Goal: Information Seeking & Learning: Learn about a topic

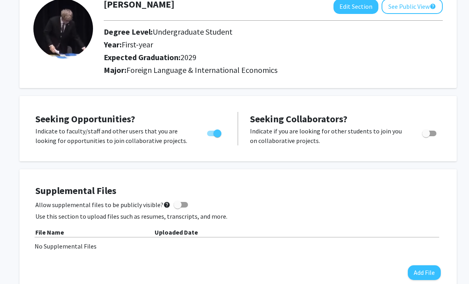
scroll to position [0, 0]
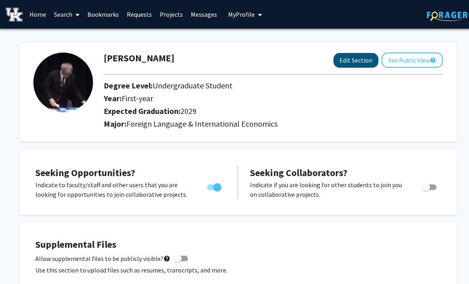
click at [372, 58] on button "Edit Section" at bounding box center [356, 60] width 45 height 15
select select "first-year"
select select "2029"
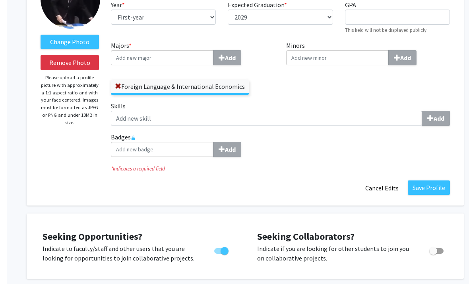
scroll to position [84, 0]
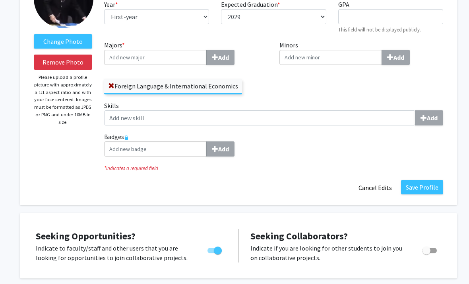
click at [130, 132] on label "Badges Add" at bounding box center [273, 144] width 339 height 25
click at [132, 135] on label "Badges Add" at bounding box center [273, 144] width 339 height 25
click at [257, 165] on div "* Indicates a required field" at bounding box center [273, 167] width 351 height 9
click at [125, 136] on icon at bounding box center [126, 137] width 5 height 5
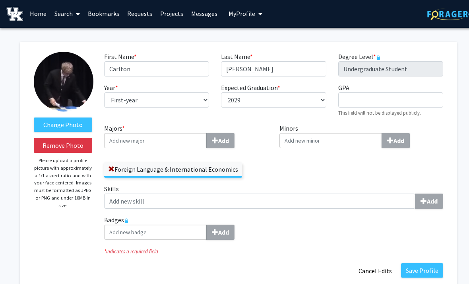
scroll to position [0, 0]
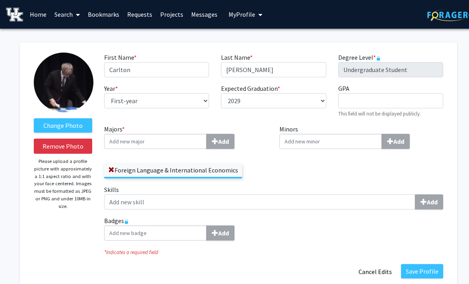
click at [207, 143] on input "Minors Add" at bounding box center [155, 141] width 103 height 15
click at [323, 119] on div "First Name * required [PERSON_NAME] Last Name * required [PERSON_NAME] Degree L…" at bounding box center [273, 89] width 351 height 72
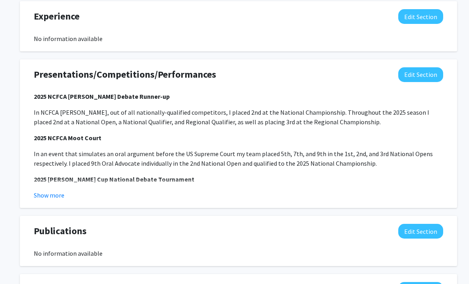
scroll to position [685, 0]
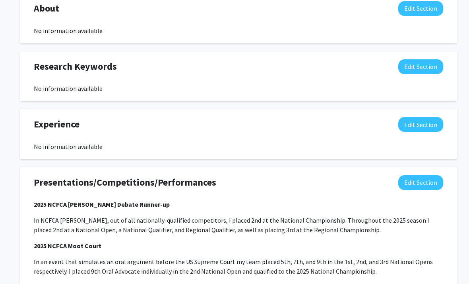
click at [424, 74] on button "Edit Section" at bounding box center [421, 67] width 45 height 15
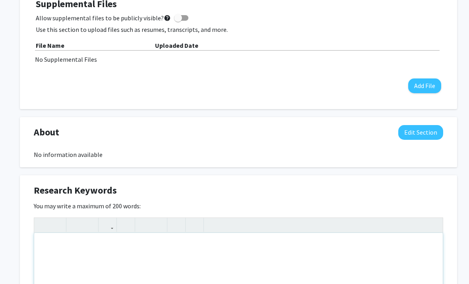
scroll to position [389, 0]
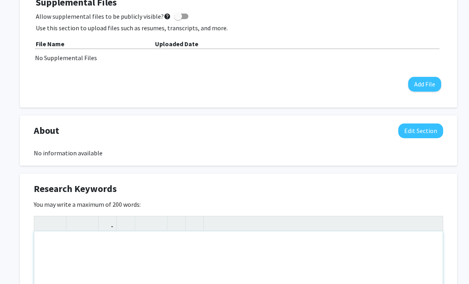
type textarea ":"
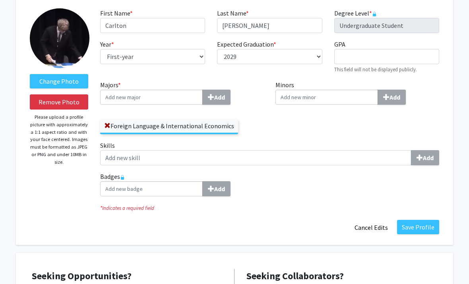
scroll to position [0, 4]
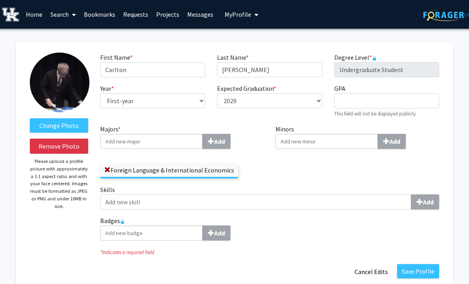
click at [64, 15] on link "Search" at bounding box center [63, 14] width 33 height 28
click at [32, 17] on link "Home" at bounding box center [34, 14] width 25 height 28
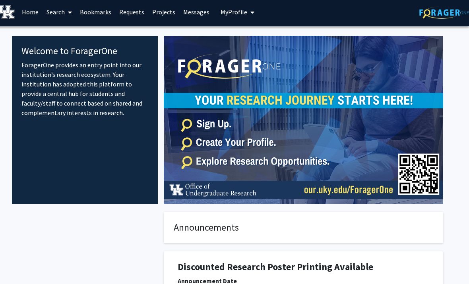
scroll to position [0, 8]
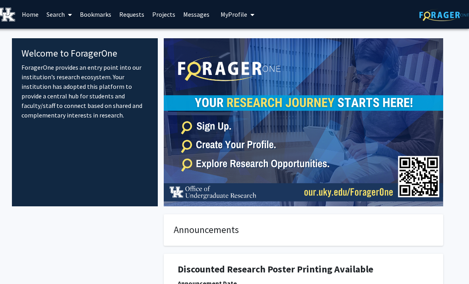
click at [60, 17] on link "Search" at bounding box center [59, 14] width 33 height 28
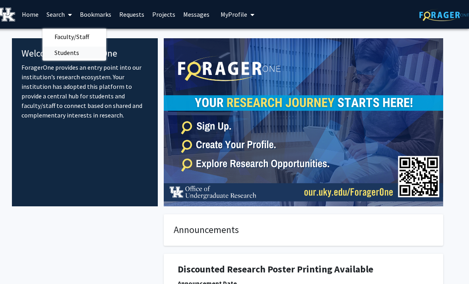
click at [84, 54] on span "Students" at bounding box center [67, 53] width 49 height 16
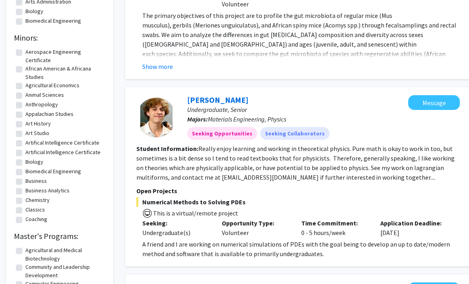
scroll to position [277, 0]
click at [215, 95] on link "[PERSON_NAME]" at bounding box center [217, 100] width 61 height 10
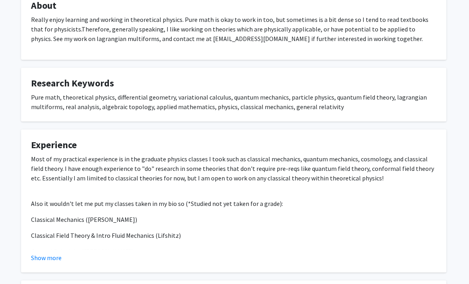
scroll to position [247, 5]
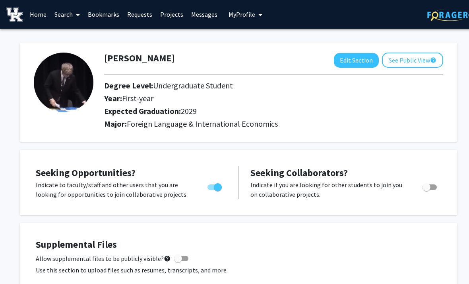
click at [169, 14] on link "Projects" at bounding box center [171, 14] width 31 height 28
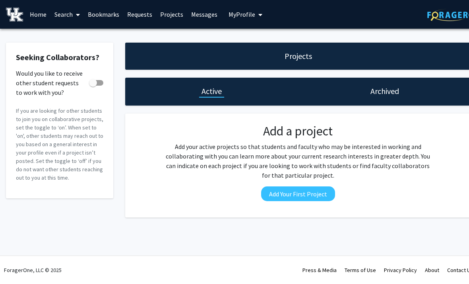
click at [342, 95] on h1 "Archived" at bounding box center [385, 91] width 29 height 11
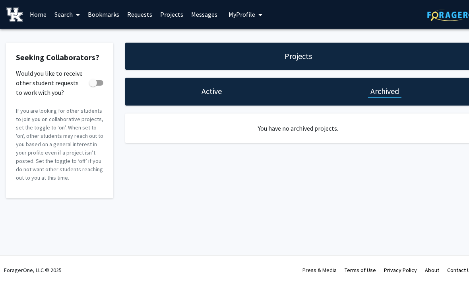
click at [152, 88] on div "Active" at bounding box center [211, 92] width 173 height 28
click at [190, 92] on div "Active" at bounding box center [211, 92] width 173 height 28
click at [206, 83] on div "Active" at bounding box center [211, 92] width 173 height 28
click at [213, 83] on div "Active" at bounding box center [211, 92] width 173 height 28
click at [217, 90] on h1 "Active" at bounding box center [212, 91] width 20 height 11
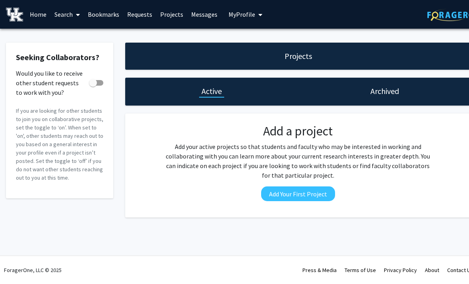
click at [208, 94] on h1 "Active" at bounding box center [212, 91] width 20 height 11
click at [308, 193] on button "Add Your First Project" at bounding box center [298, 193] width 74 height 15
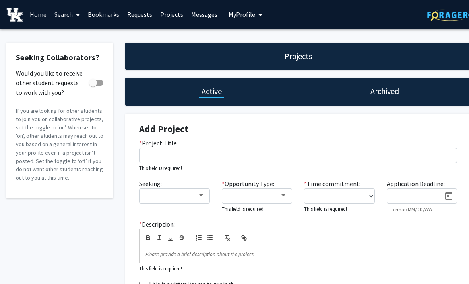
click at [74, 14] on span at bounding box center [76, 15] width 7 height 28
click at [70, 38] on span "Faculty/Staff" at bounding box center [80, 37] width 58 height 16
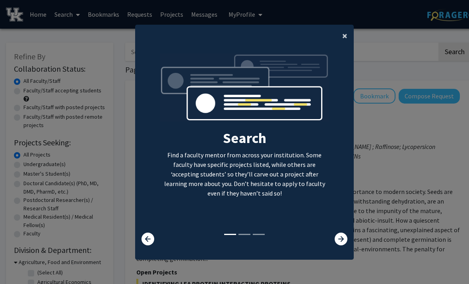
click at [342, 42] on span "×" at bounding box center [344, 35] width 5 height 12
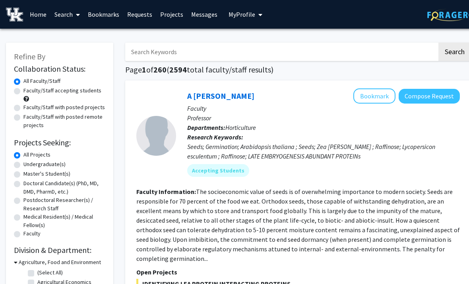
click at [342, 47] on input "Search Keywords" at bounding box center [281, 52] width 312 height 18
type input "Russia"
click at [342, 51] on button "Search" at bounding box center [455, 52] width 33 height 18
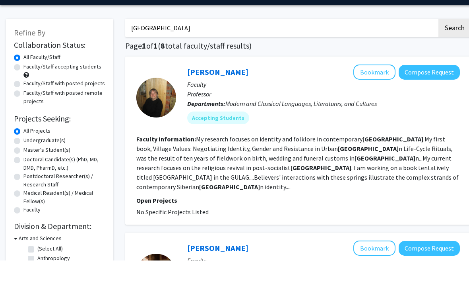
click at [52, 160] on label "Undergraduate(s)" at bounding box center [44, 164] width 42 height 8
click at [29, 160] on input "Undergraduate(s)" at bounding box center [25, 162] width 5 height 5
radio input "true"
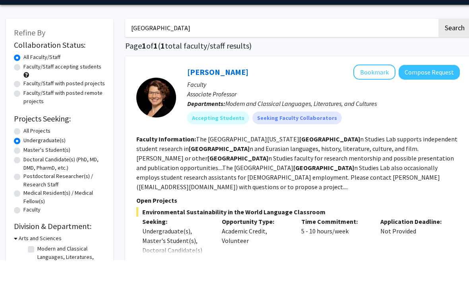
click at [77, 86] on label "Faculty/Staff accepting students" at bounding box center [62, 90] width 78 height 8
click at [29, 86] on input "Faculty/Staff accepting students" at bounding box center [25, 88] width 5 height 5
radio input "true"
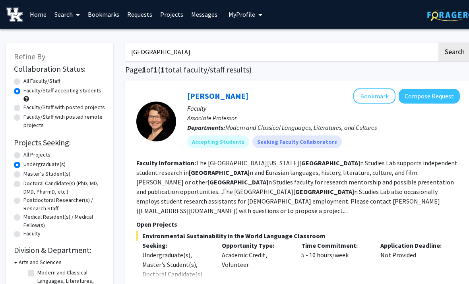
click at [84, 113] on label "Faculty/Staff with posted remote projects" at bounding box center [64, 121] width 82 height 17
click at [29, 113] on input "Faculty/Staff with posted remote projects" at bounding box center [25, 115] width 5 height 5
radio input "true"
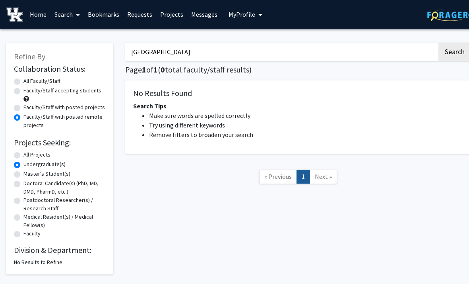
click at [84, 109] on label "Faculty/Staff with posted projects" at bounding box center [64, 107] width 82 height 8
click at [29, 108] on input "Faculty/Staff with posted projects" at bounding box center [25, 105] width 5 height 5
radio input "true"
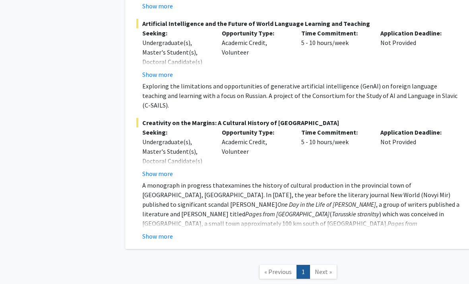
scroll to position [449, 0]
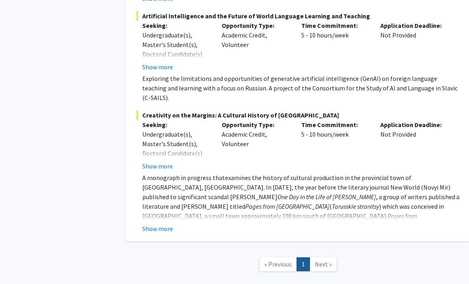
click at [323, 257] on link "Next »" at bounding box center [323, 264] width 27 height 14
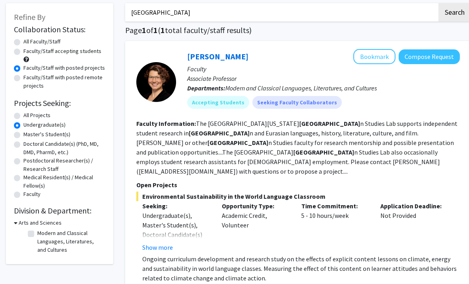
scroll to position [0, 0]
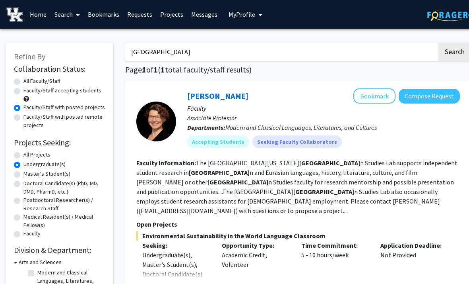
click at [54, 80] on label "All Faculty/Staff" at bounding box center [41, 81] width 37 height 8
click at [29, 80] on input "All Faculty/Staff" at bounding box center [25, 79] width 5 height 5
radio input "true"
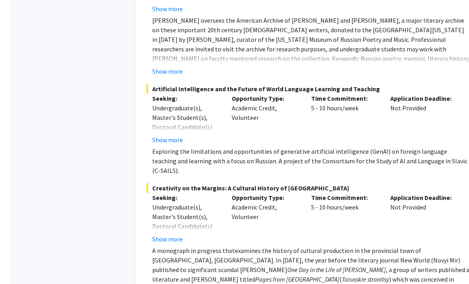
scroll to position [449, 0]
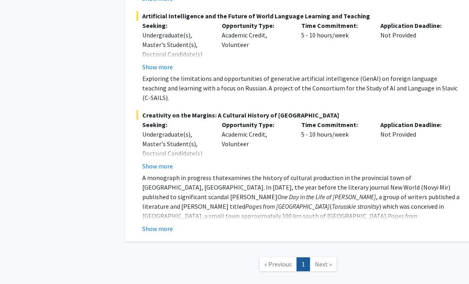
click at [324, 260] on span "Next »" at bounding box center [323, 264] width 17 height 8
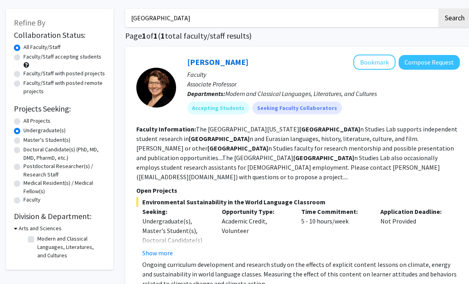
scroll to position [31, 0]
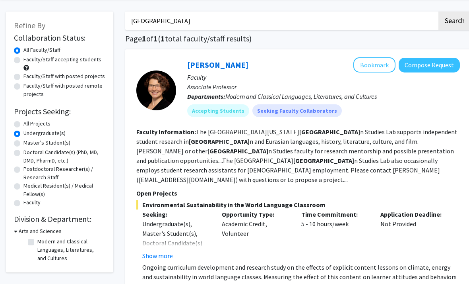
click at [38, 121] on label "All Projects" at bounding box center [36, 124] width 27 height 8
click at [29, 121] on input "All Projects" at bounding box center [25, 122] width 5 height 5
radio input "true"
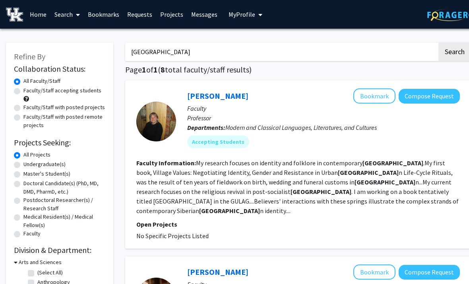
click at [86, 109] on label "Faculty/Staff with posted projects" at bounding box center [64, 107] width 82 height 8
click at [29, 108] on input "Faculty/Staff with posted projects" at bounding box center [25, 105] width 5 height 5
radio input "true"
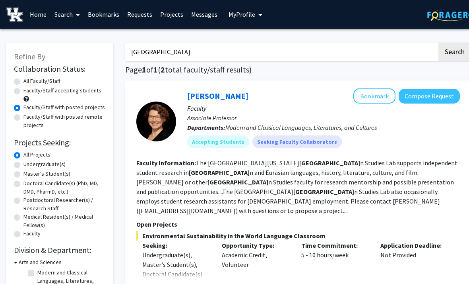
click at [342, 48] on input "Russia" at bounding box center [281, 52] width 312 height 18
type input "R"
type input "Politic"
click at [342, 51] on button "Search" at bounding box center [455, 52] width 33 height 18
radio input "true"
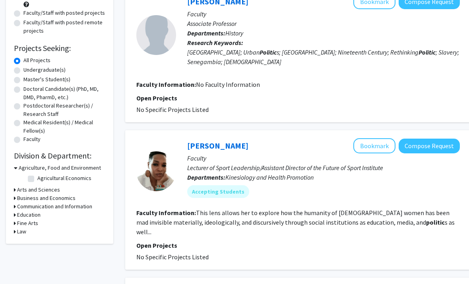
scroll to position [88, 0]
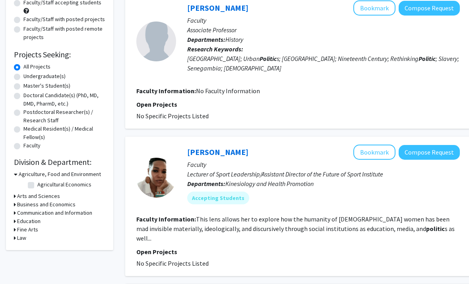
click at [23, 76] on label "Undergraduate(s)" at bounding box center [44, 76] width 42 height 8
click at [23, 76] on input "Undergraduate(s)" at bounding box center [25, 74] width 5 height 5
radio input "true"
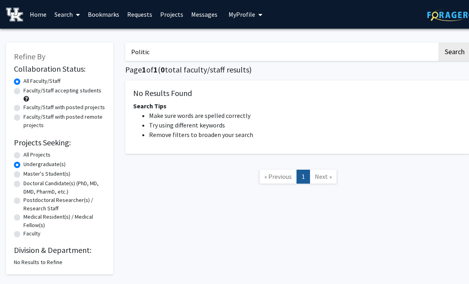
click at [23, 110] on label "Faculty/Staff with posted projects" at bounding box center [64, 107] width 82 height 8
click at [23, 108] on input "Faculty/Staff with posted projects" at bounding box center [25, 105] width 5 height 5
radio input "true"
click at [342, 47] on input "Politic" at bounding box center [281, 52] width 312 height 18
click at [141, 51] on input "Politic" at bounding box center [281, 52] width 312 height 18
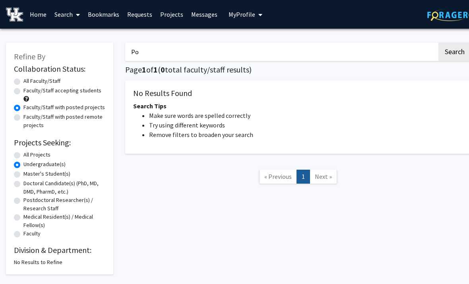
type input "P"
type input "Economics"
click at [342, 51] on button "Search" at bounding box center [455, 52] width 33 height 18
radio input "true"
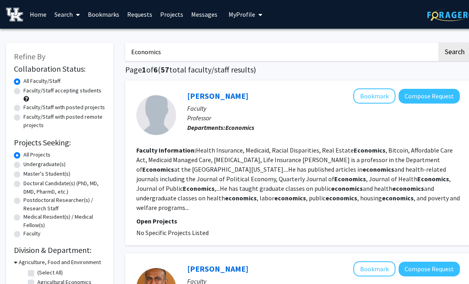
click at [23, 163] on label "Undergraduate(s)" at bounding box center [44, 164] width 42 height 8
click at [23, 163] on input "Undergraduate(s)" at bounding box center [25, 162] width 5 height 5
radio input "true"
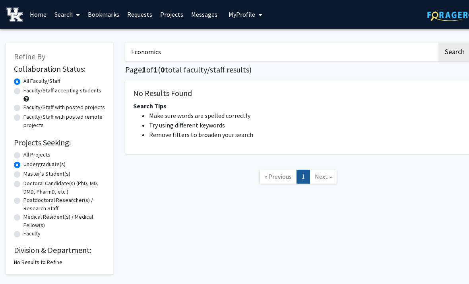
click at [23, 174] on label "Master's Student(s)" at bounding box center [46, 173] width 47 height 8
click at [23, 174] on input "Master's Student(s)" at bounding box center [25, 171] width 5 height 5
radio input "true"
click at [23, 155] on label "All Projects" at bounding box center [36, 154] width 27 height 8
click at [23, 155] on input "All Projects" at bounding box center [25, 152] width 5 height 5
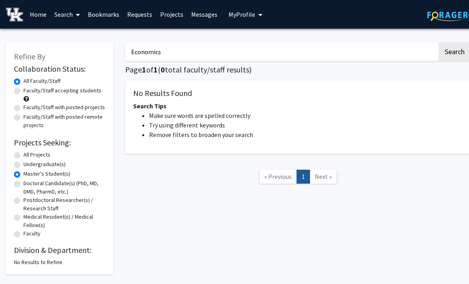
radio input "true"
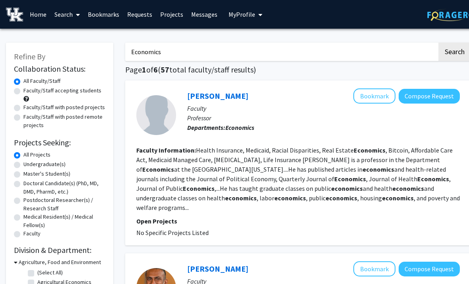
click at [143, 50] on input "Economics" at bounding box center [281, 52] width 312 height 18
type input "E"
type input "International"
click at [342, 51] on button "Search" at bounding box center [455, 52] width 33 height 18
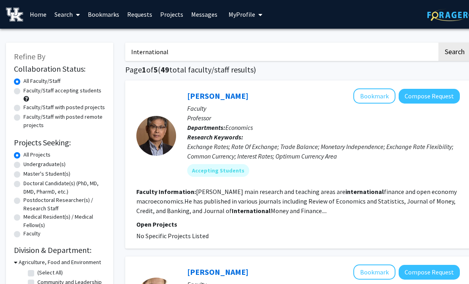
click at [144, 48] on input "International" at bounding box center [281, 52] width 312 height 18
click at [23, 165] on label "Undergraduate(s)" at bounding box center [44, 164] width 42 height 8
click at [23, 165] on input "Undergraduate(s)" at bounding box center [25, 162] width 5 height 5
radio input "true"
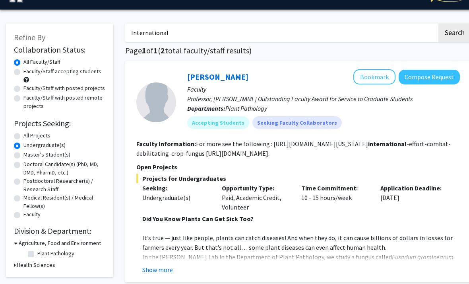
scroll to position [19, 0]
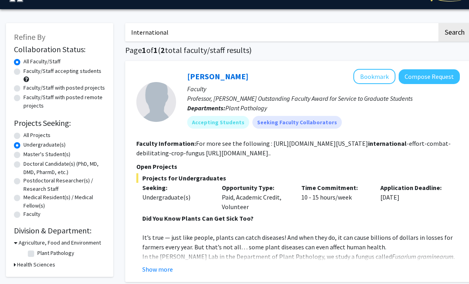
click at [23, 88] on label "Faculty/Staff with posted projects" at bounding box center [64, 88] width 82 height 8
click at [23, 88] on input "Faculty/Staff with posted projects" at bounding box center [25, 86] width 5 height 5
radio input "true"
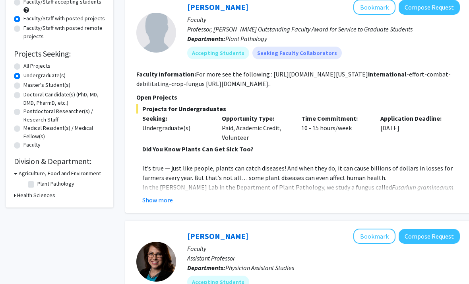
scroll to position [90, 0]
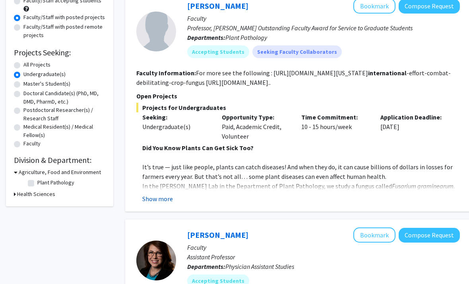
click at [150, 200] on button "Show more" at bounding box center [157, 199] width 31 height 10
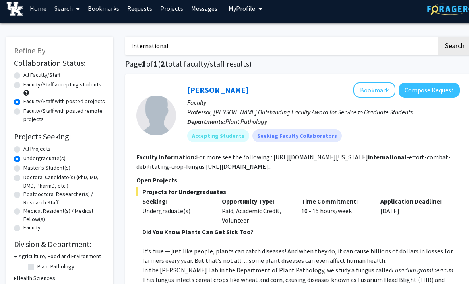
scroll to position [0, 0]
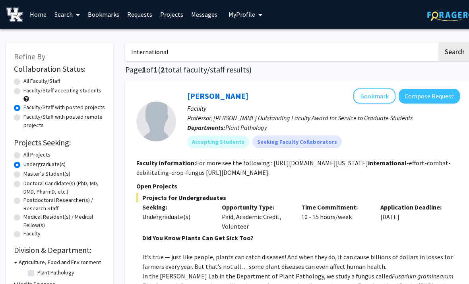
click at [342, 51] on input "International" at bounding box center [281, 52] width 312 height 18
type input "I"
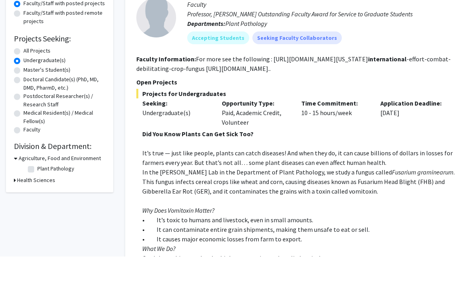
scroll to position [76, 0]
click at [21, 203] on h3 "Health Sciences" at bounding box center [36, 207] width 38 height 8
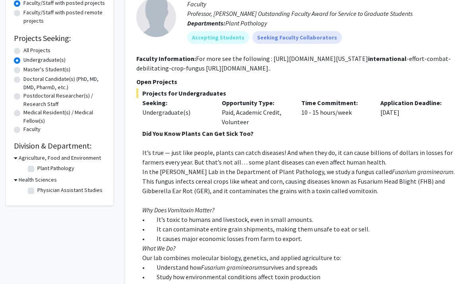
click at [23, 147] on h2 "Division & Department:" at bounding box center [59, 146] width 91 height 10
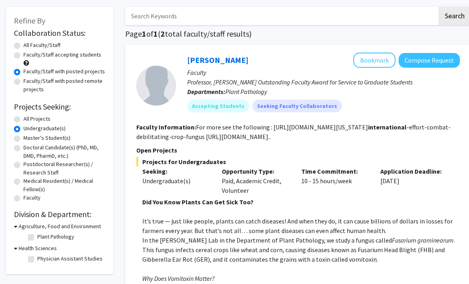
scroll to position [0, 0]
